Goal: Task Accomplishment & Management: Use online tool/utility

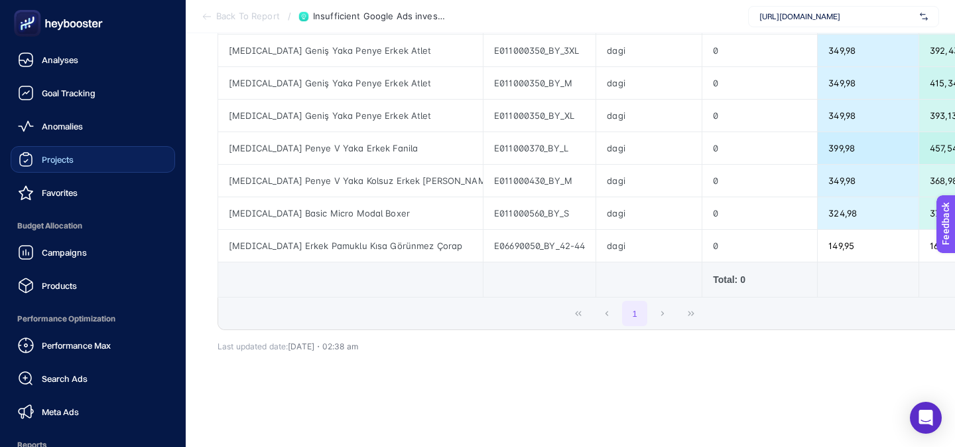
click at [66, 167] on link "Projects" at bounding box center [93, 159] width 165 height 27
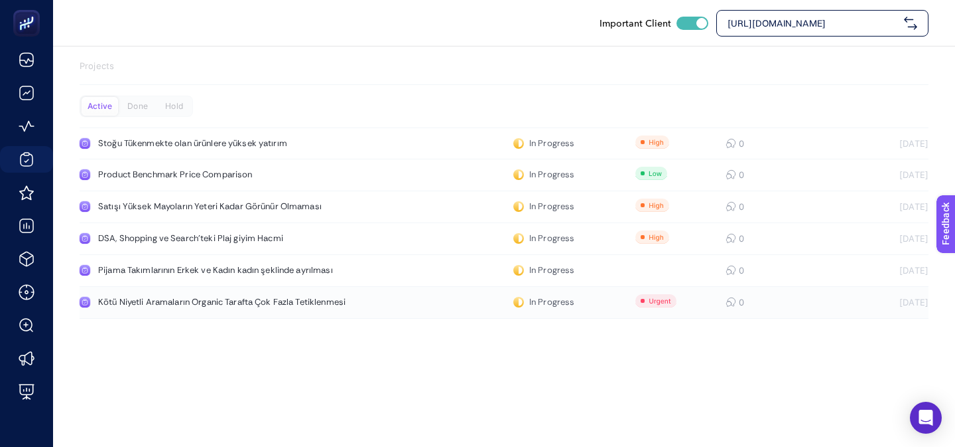
click at [248, 305] on div "Kötü Niyetli Aramaların Organic Tarafta Çok Fazla Tetiklenmesi" at bounding box center [251, 302] width 307 height 11
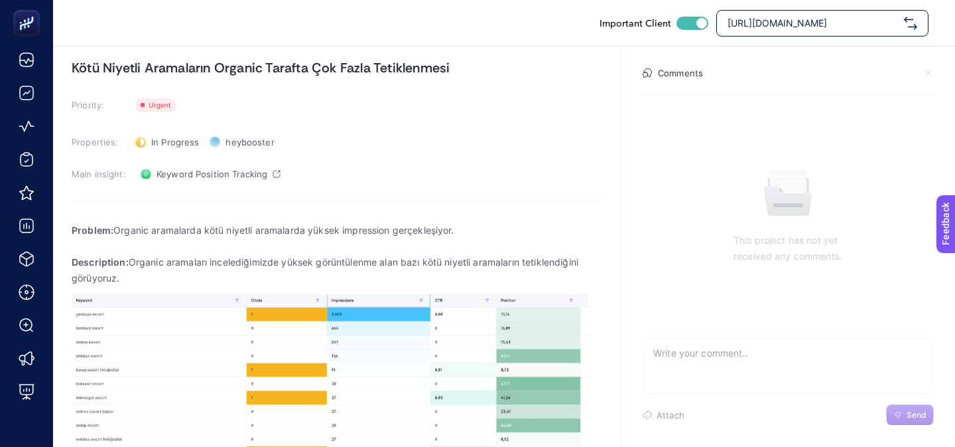
scroll to position [154, 0]
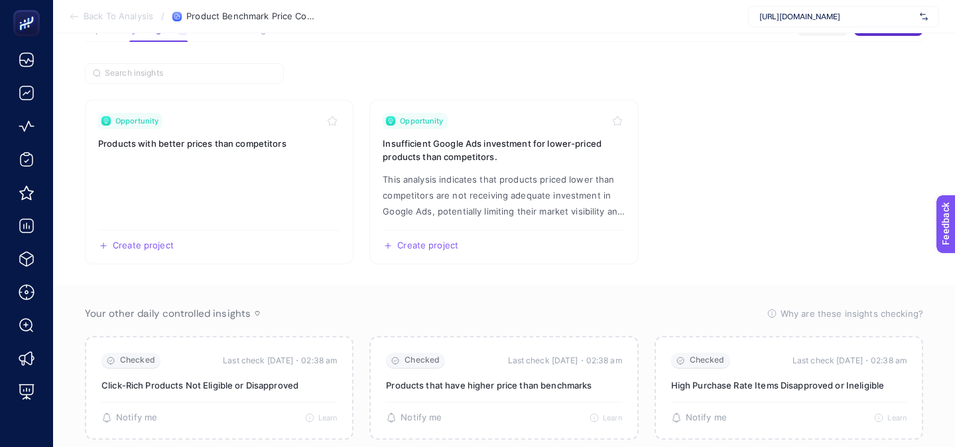
click at [795, 18] on span "[URL][DOMAIN_NAME]" at bounding box center [837, 16] width 155 height 11
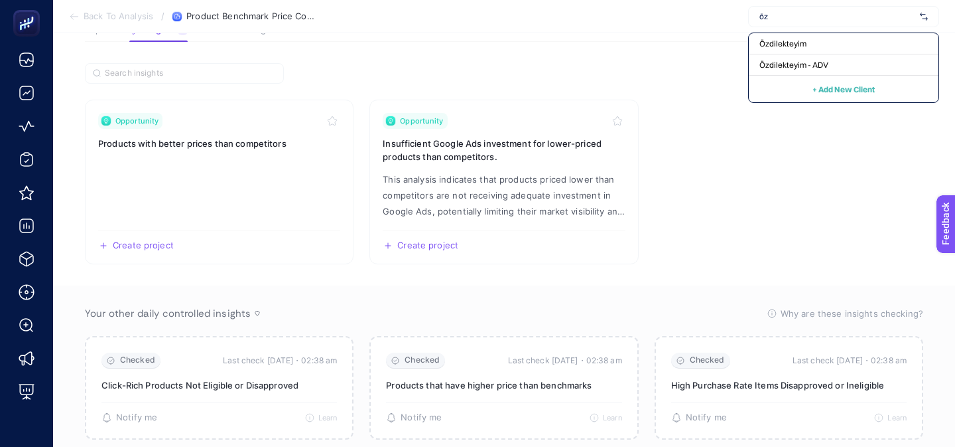
type input "ö"
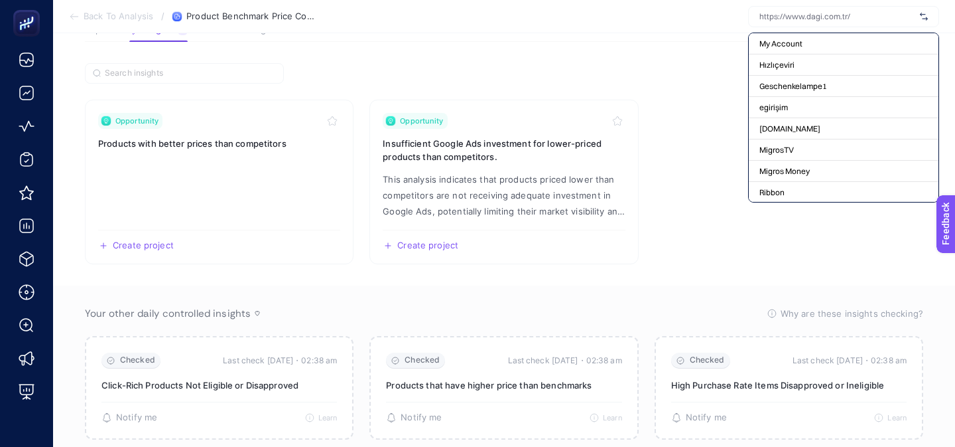
click at [695, 22] on section "Back To Analysis / Product Benchmark Price Comparison My Account Hızlıçeviri Ge…" at bounding box center [504, 16] width 902 height 33
